Goal: Task Accomplishment & Management: Complete application form

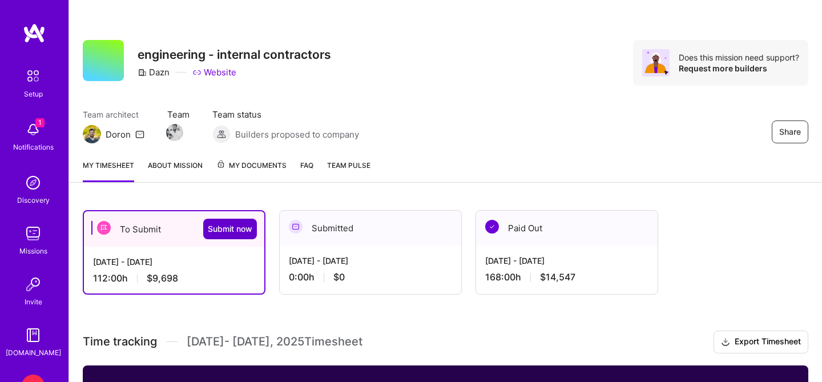
click at [221, 229] on span "Submit now" at bounding box center [230, 228] width 45 height 11
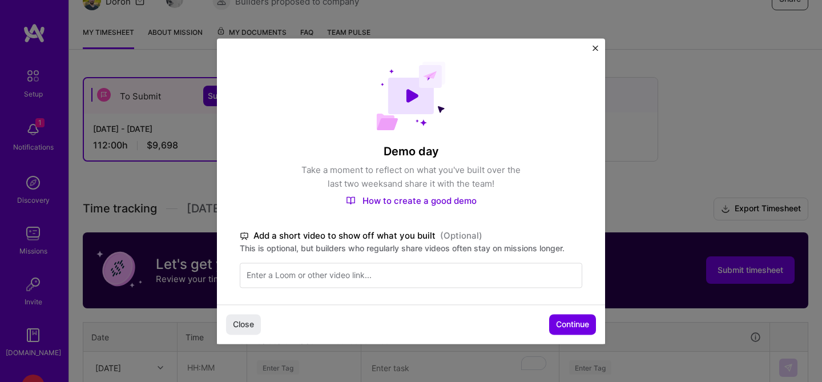
scroll to position [134, 0]
click at [562, 327] on span "Continue" at bounding box center [572, 323] width 33 height 11
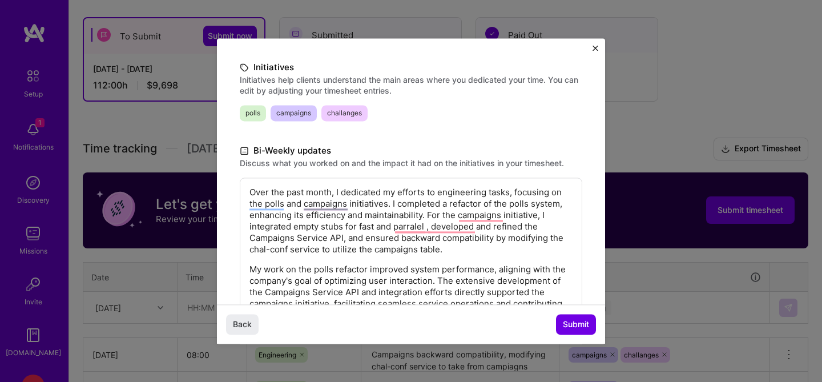
scroll to position [141, 0]
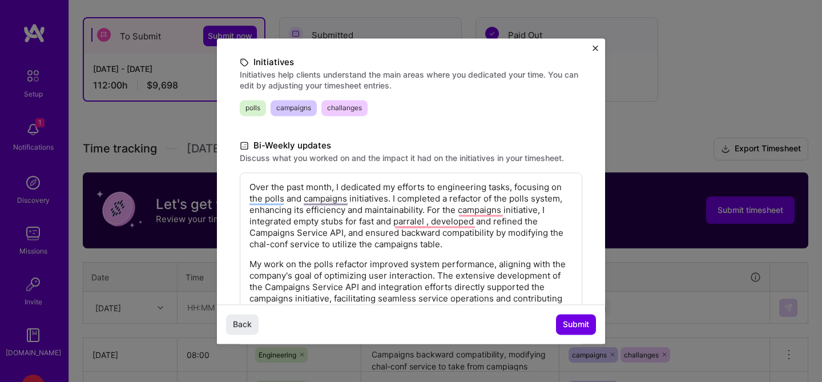
click at [410, 226] on p "Over the past month, I dedicated my efforts to engineering tasks, focusing on t…" at bounding box center [410, 215] width 323 height 68
click at [473, 209] on p "Over the past month, I dedicated my efforts to engineering tasks, focusing on t…" at bounding box center [410, 215] width 323 height 68
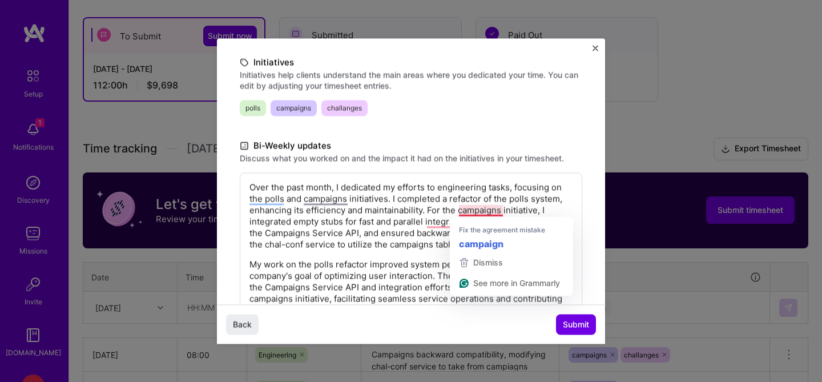
click at [584, 298] on div "What is written here will be shared with the team at [GEOGRAPHIC_DATA] , are yo…" at bounding box center [411, 142] width 388 height 490
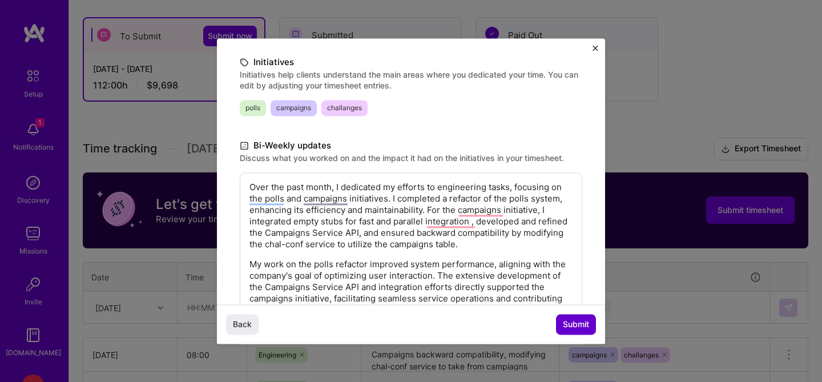
click at [578, 323] on span "Submit" at bounding box center [576, 323] width 26 height 11
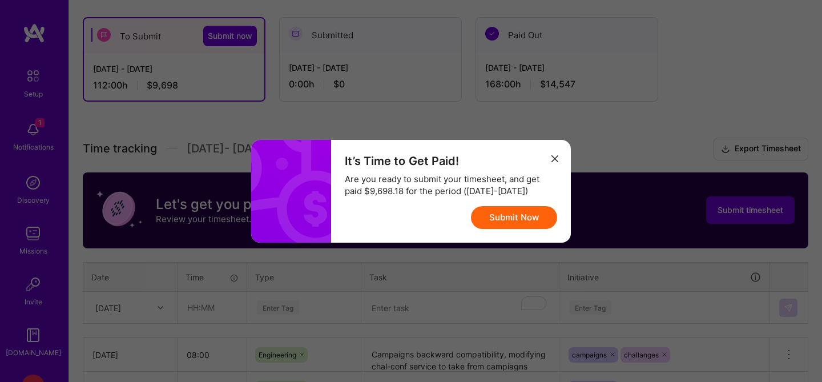
click at [532, 219] on button "Submit Now" at bounding box center [514, 217] width 86 height 23
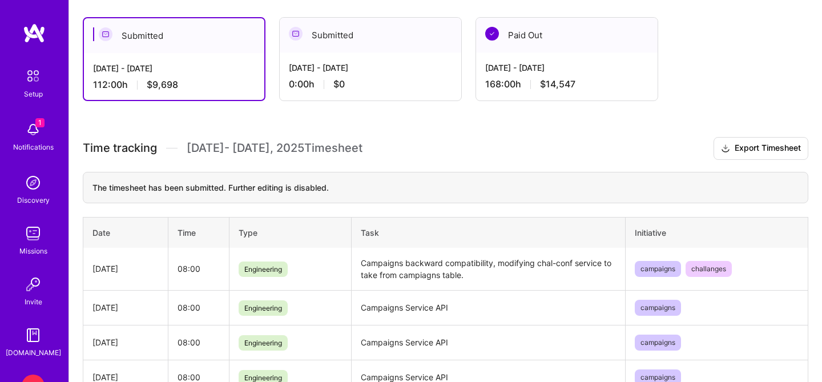
scroll to position [145, 0]
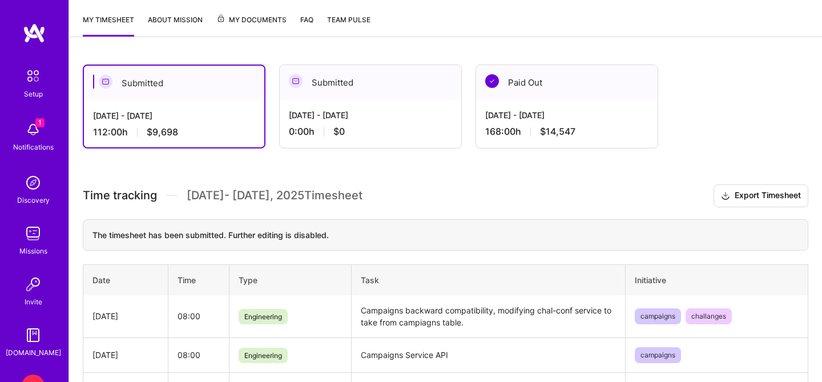
click at [532, 219] on div "The timesheet has been submitted. Further editing is disabled." at bounding box center [445, 234] width 725 height 31
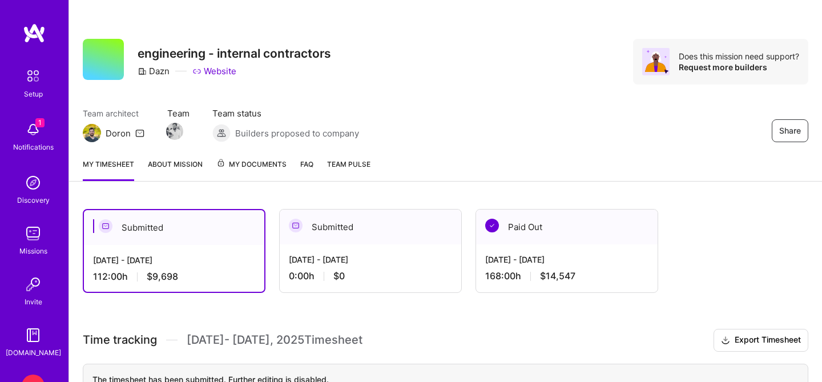
scroll to position [0, 0]
